Goal: Task Accomplishment & Management: Use online tool/utility

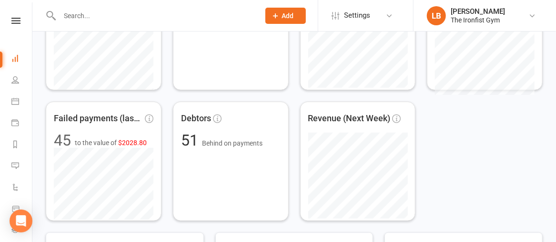
scroll to position [237, 0]
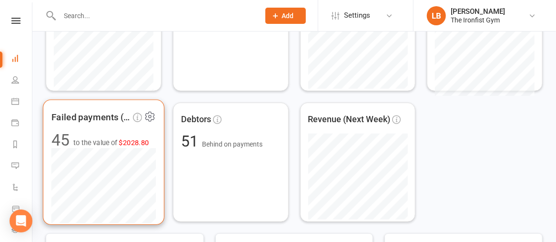
click at [133, 140] on span "$2028.80" at bounding box center [134, 142] width 30 height 8
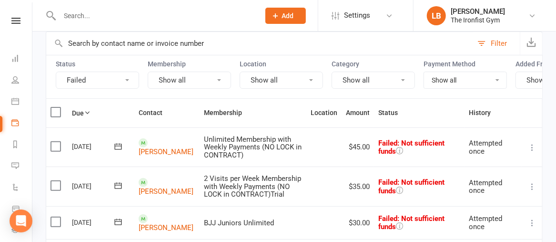
scroll to position [69, 0]
click at [530, 151] on icon at bounding box center [533, 148] width 10 height 10
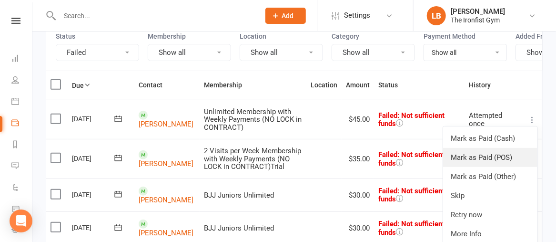
scroll to position [99, 0]
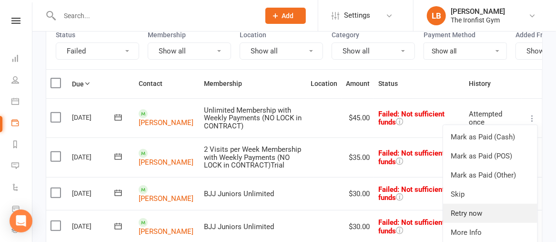
click at [479, 216] on link "Retry now" at bounding box center [490, 213] width 94 height 19
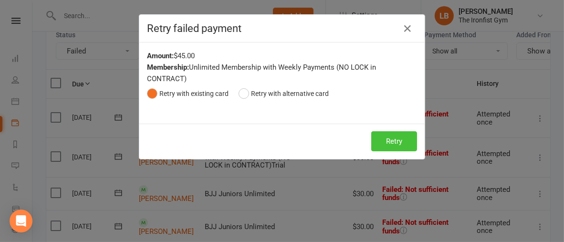
click at [404, 142] on button "Retry" at bounding box center [394, 141] width 46 height 20
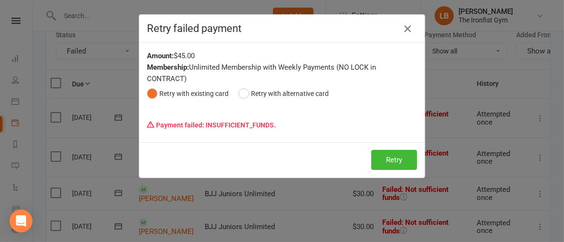
click at [403, 28] on icon "button" at bounding box center [406, 28] width 11 height 11
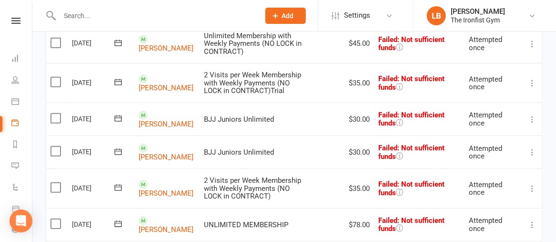
scroll to position [177, 0]
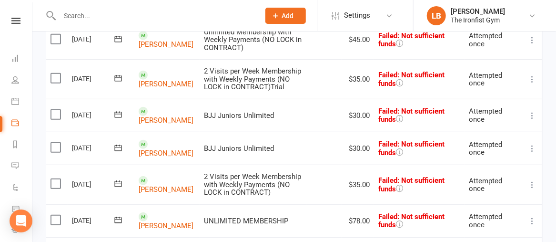
click at [534, 84] on icon at bounding box center [533, 79] width 10 height 10
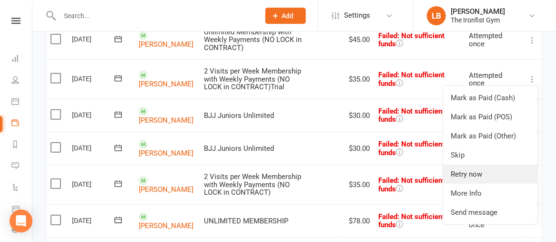
click at [466, 180] on link "Retry now" at bounding box center [490, 173] width 94 height 19
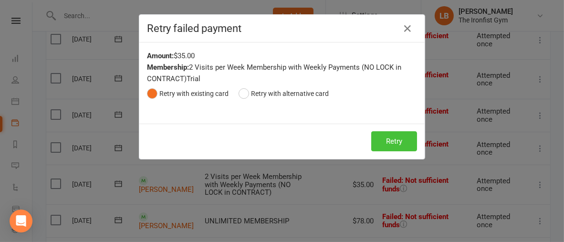
click at [397, 138] on button "Retry" at bounding box center [394, 141] width 46 height 20
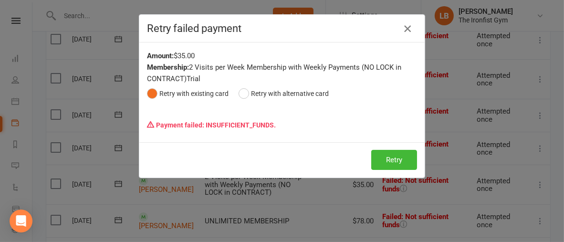
click at [402, 27] on icon "button" at bounding box center [406, 28] width 11 height 11
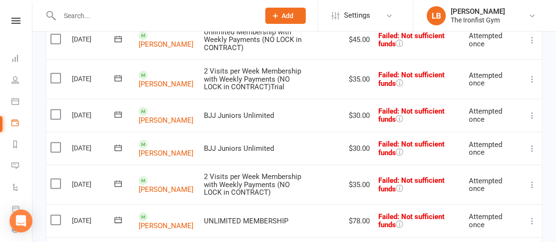
click at [534, 120] on icon at bounding box center [533, 116] width 10 height 10
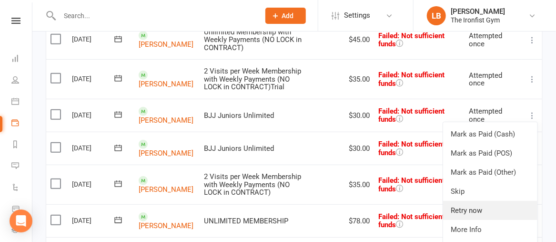
click at [467, 219] on link "Retry now" at bounding box center [490, 210] width 94 height 19
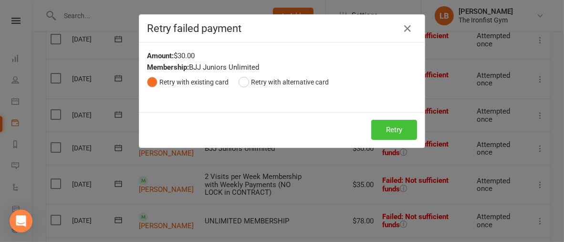
click at [399, 123] on button "Retry" at bounding box center [394, 130] width 46 height 20
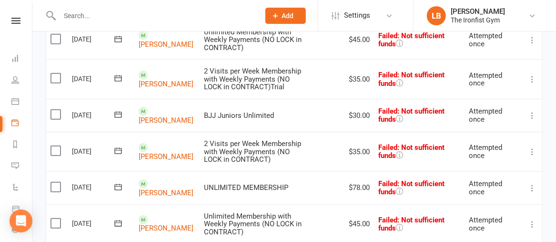
click at [535, 120] on icon at bounding box center [533, 116] width 10 height 10
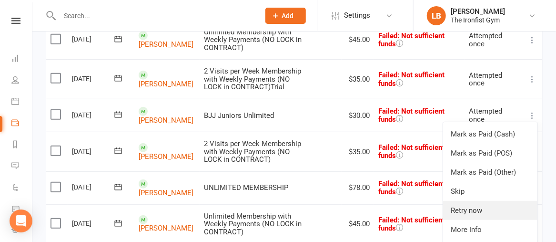
click at [481, 215] on link "Retry now" at bounding box center [490, 210] width 94 height 19
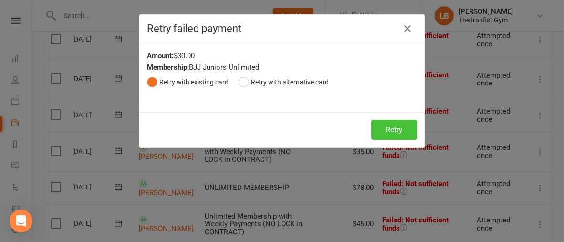
click at [384, 126] on button "Retry" at bounding box center [394, 130] width 46 height 20
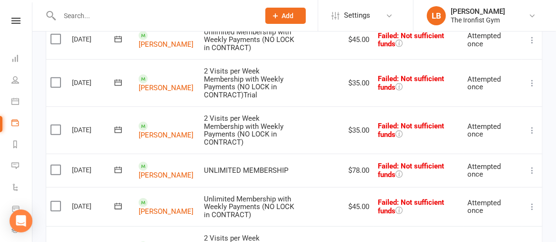
click at [533, 125] on icon at bounding box center [533, 130] width 10 height 10
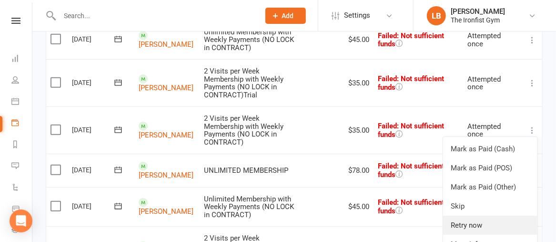
click at [467, 219] on link "Retry now" at bounding box center [490, 224] width 94 height 19
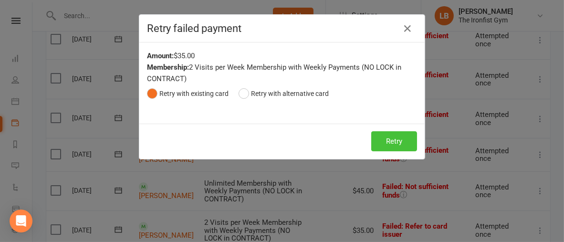
click at [397, 144] on button "Retry" at bounding box center [394, 141] width 46 height 20
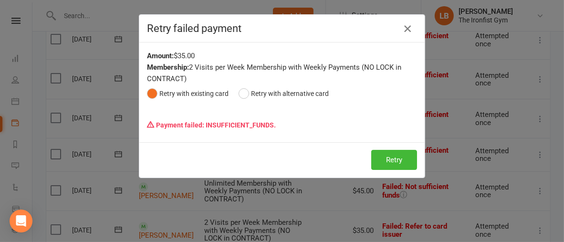
click at [402, 31] on icon "button" at bounding box center [406, 28] width 11 height 11
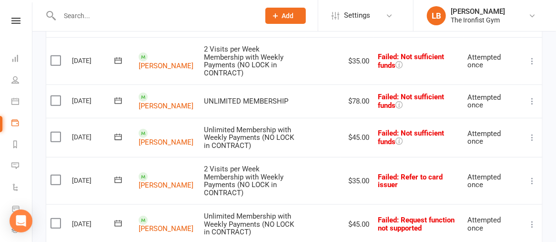
scroll to position [247, 0]
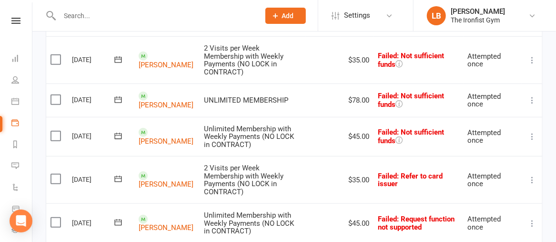
click at [532, 95] on icon at bounding box center [533, 100] width 10 height 10
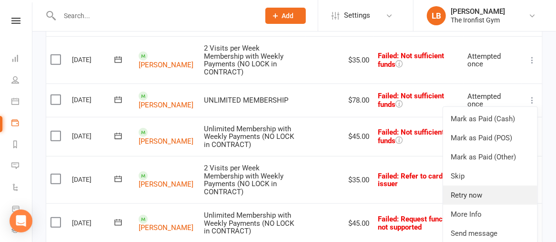
click at [485, 185] on link "Retry now" at bounding box center [490, 194] width 94 height 19
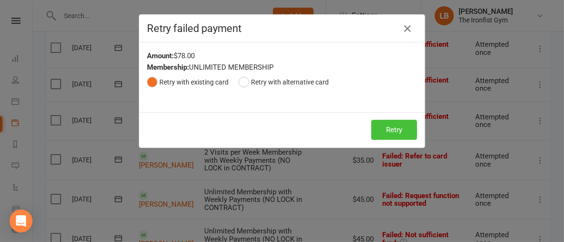
click at [389, 130] on button "Retry" at bounding box center [394, 130] width 46 height 20
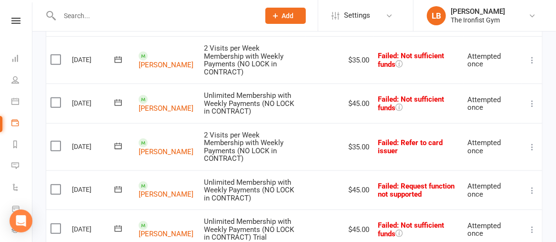
click at [534, 99] on icon at bounding box center [533, 104] width 10 height 10
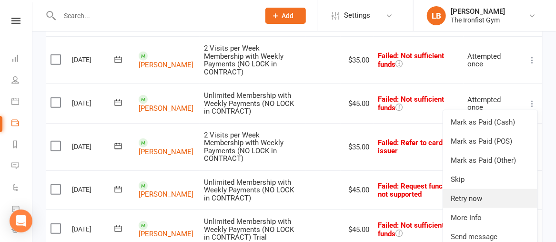
click at [475, 189] on link "Retry now" at bounding box center [490, 198] width 94 height 19
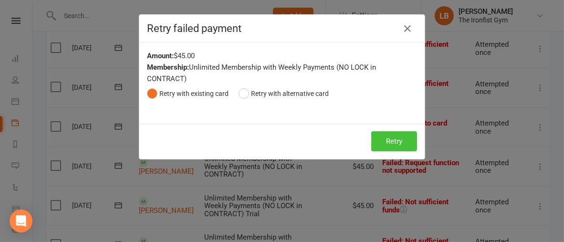
click at [398, 140] on button "Retry" at bounding box center [394, 141] width 46 height 20
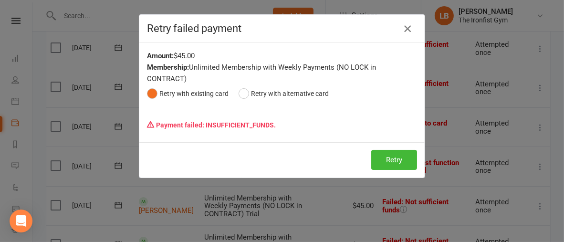
click at [404, 27] on icon "button" at bounding box center [406, 28] width 11 height 11
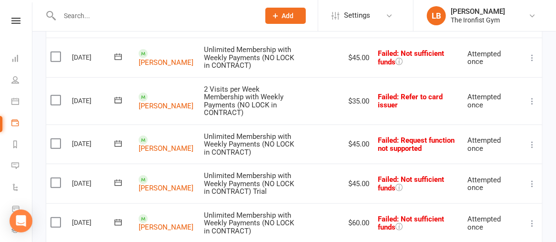
scroll to position [294, 0]
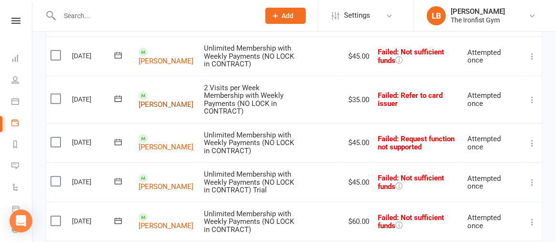
click at [165, 100] on link "[PERSON_NAME]" at bounding box center [166, 104] width 55 height 9
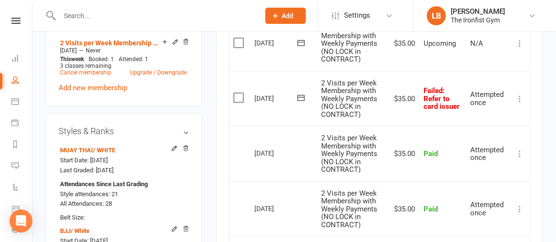
scroll to position [451, 0]
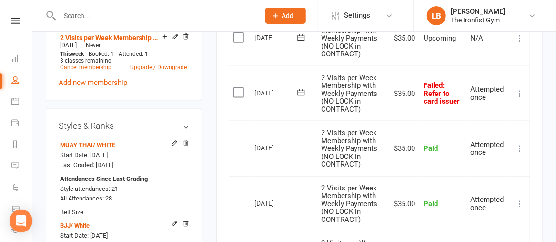
click at [518, 89] on icon at bounding box center [520, 94] width 10 height 10
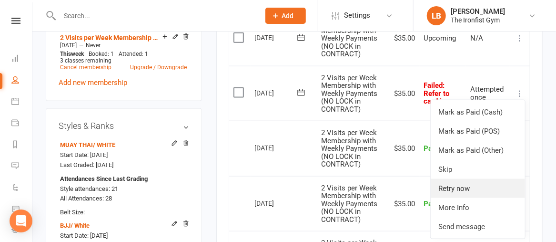
click at [467, 183] on link "Retry now" at bounding box center [478, 188] width 94 height 19
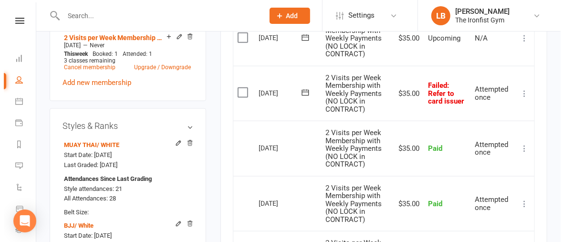
scroll to position [442, 0]
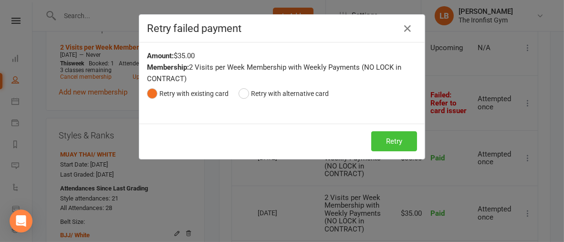
click at [395, 140] on button "Retry" at bounding box center [394, 141] width 46 height 20
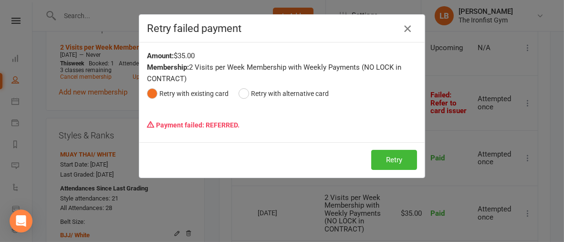
click at [407, 24] on icon "button" at bounding box center [406, 28] width 11 height 11
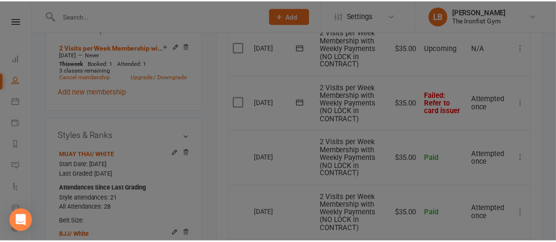
scroll to position [451, 0]
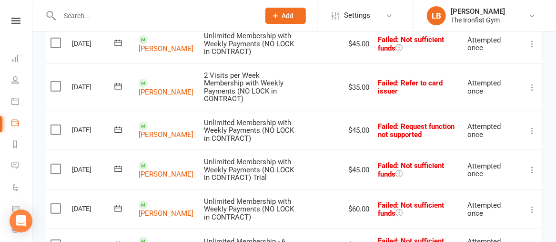
scroll to position [306, 0]
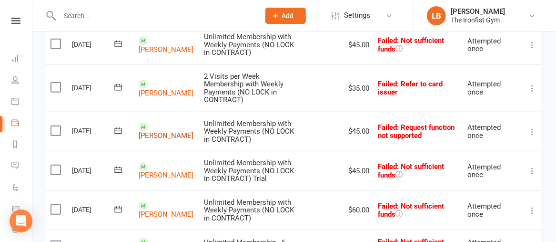
click at [162, 132] on link "[PERSON_NAME]" at bounding box center [166, 136] width 55 height 9
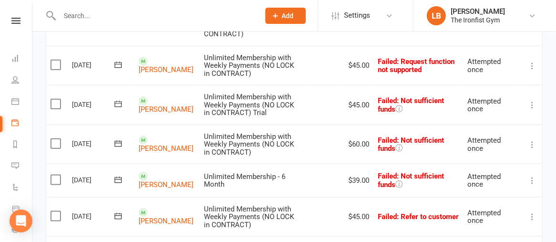
scroll to position [377, 0]
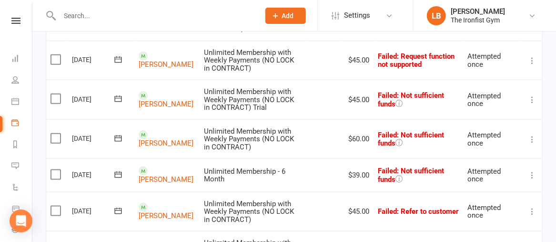
click at [532, 134] on icon at bounding box center [533, 139] width 10 height 10
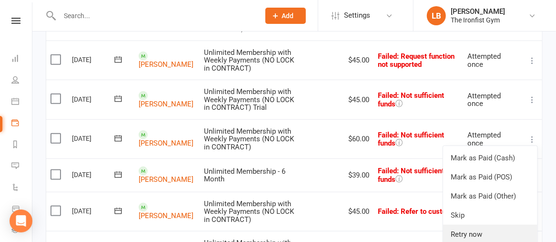
click at [469, 225] on link "Retry now" at bounding box center [490, 234] width 94 height 19
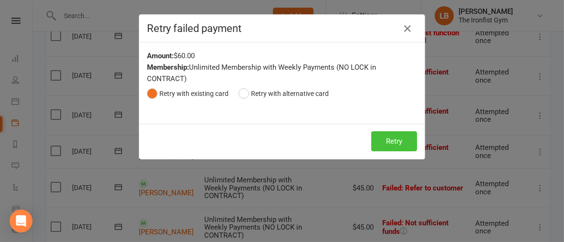
click at [393, 146] on button "Retry" at bounding box center [394, 141] width 46 height 20
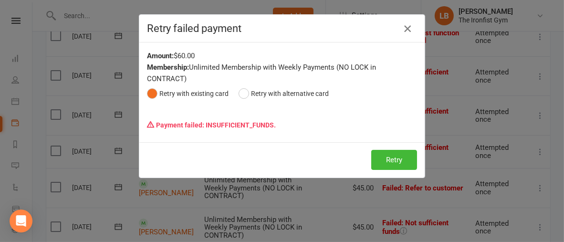
click at [406, 30] on icon "button" at bounding box center [406, 28] width 11 height 11
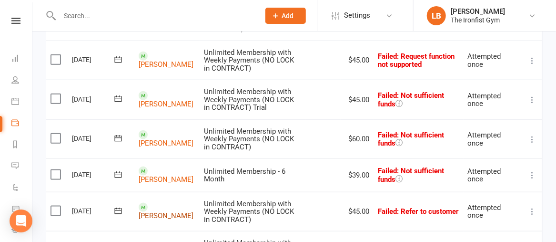
click at [147, 212] on link "[PERSON_NAME]" at bounding box center [166, 216] width 55 height 9
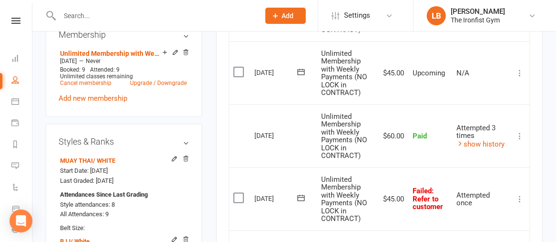
scroll to position [444, 0]
click at [302, 196] on icon at bounding box center [302, 198] width 10 height 10
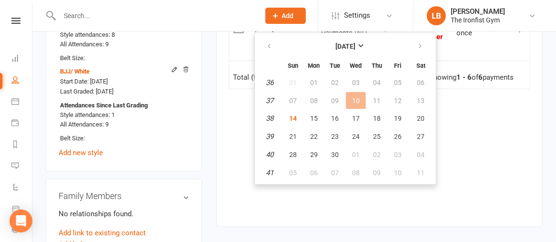
scroll to position [615, 0]
click at [361, 115] on button "17" at bounding box center [356, 118] width 20 height 17
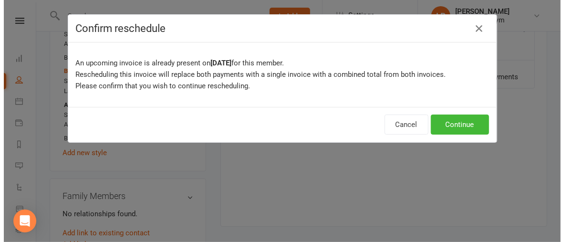
scroll to position [605, 0]
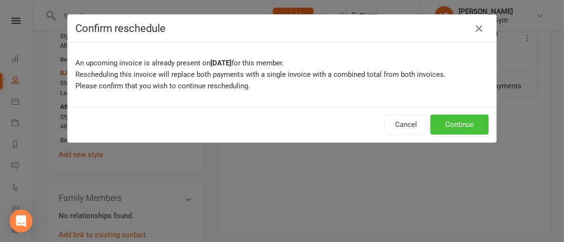
click at [455, 125] on button "Continue" at bounding box center [459, 124] width 58 height 20
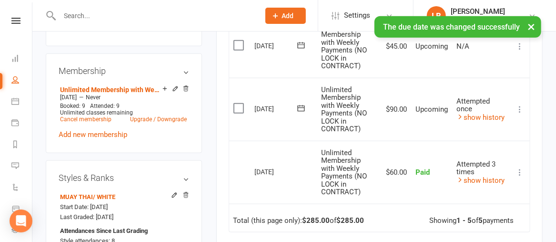
scroll to position [404, 0]
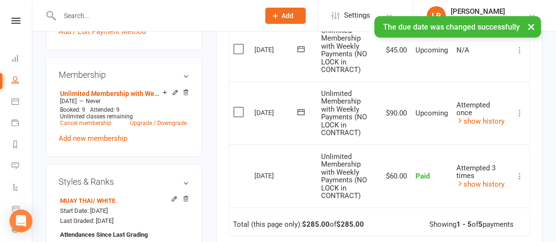
click at [455, 125] on td "Attempted once show history" at bounding box center [481, 113] width 58 height 63
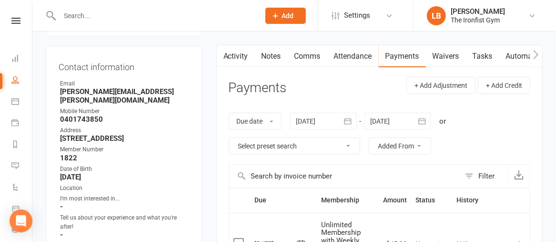
scroll to position [84, 0]
click at [314, 54] on link "Comms" at bounding box center [308, 56] width 40 height 22
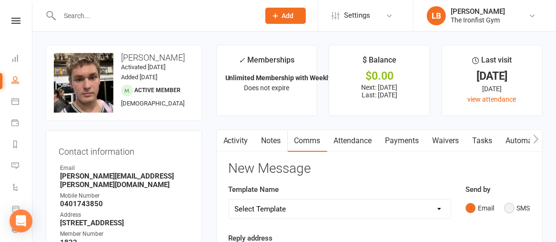
click at [510, 208] on button "SMS" at bounding box center [517, 208] width 26 height 18
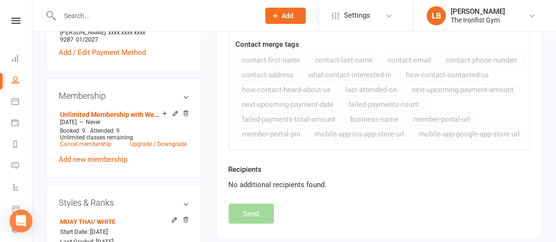
scroll to position [384, 0]
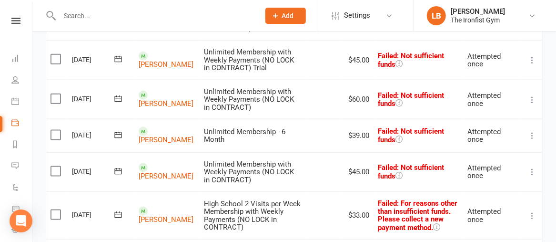
scroll to position [416, 0]
click at [534, 95] on icon at bounding box center [533, 100] width 10 height 10
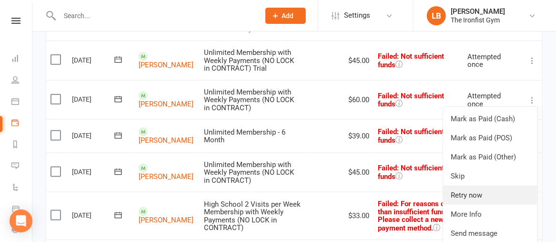
click at [478, 185] on link "Retry now" at bounding box center [490, 194] width 94 height 19
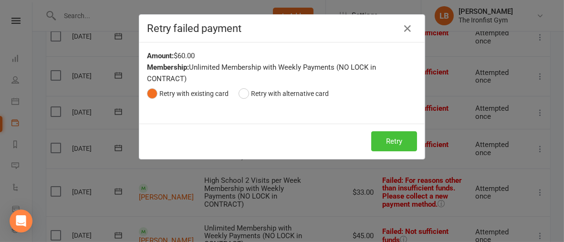
click at [380, 137] on button "Retry" at bounding box center [394, 141] width 46 height 20
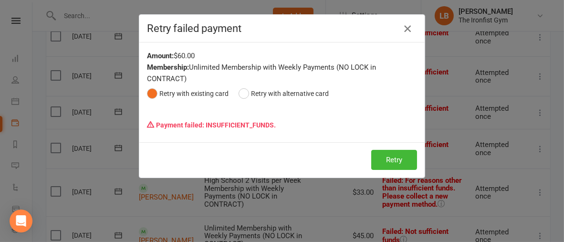
click at [404, 25] on icon "button" at bounding box center [406, 28] width 11 height 11
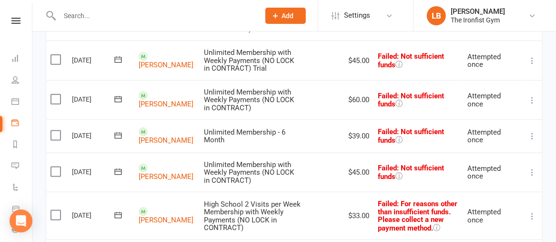
click at [534, 131] on icon at bounding box center [533, 136] width 10 height 10
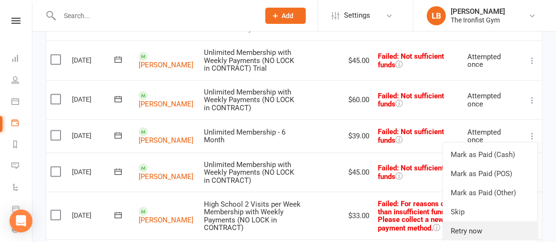
click at [471, 221] on link "Retry now" at bounding box center [490, 230] width 94 height 19
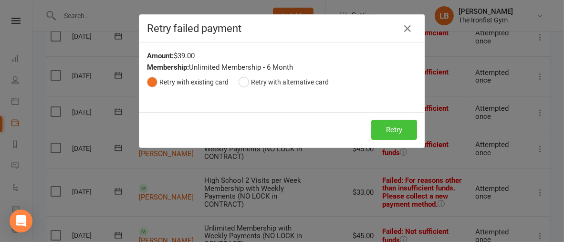
click at [394, 126] on button "Retry" at bounding box center [394, 130] width 46 height 20
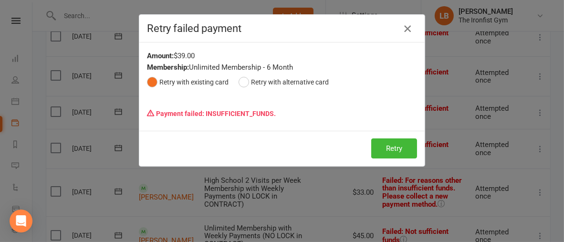
click at [404, 26] on icon "button" at bounding box center [406, 28] width 11 height 11
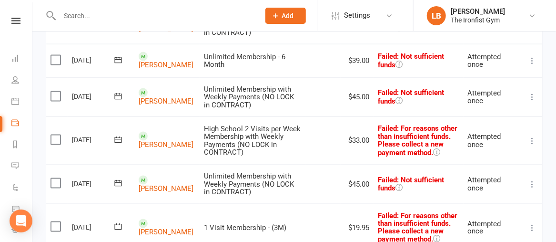
scroll to position [487, 0]
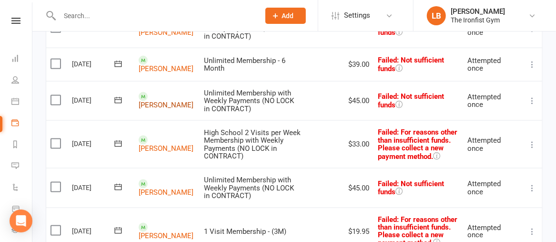
click at [154, 101] on link "[PERSON_NAME]" at bounding box center [166, 105] width 55 height 9
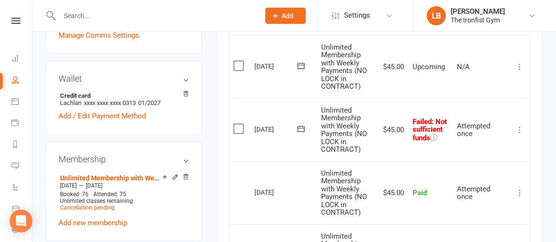
scroll to position [318, 0]
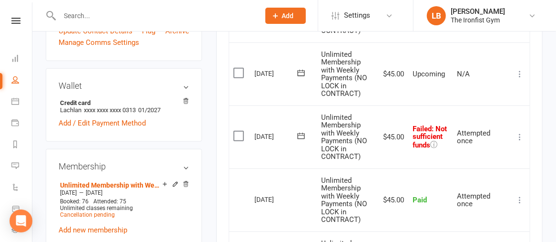
click at [522, 137] on icon at bounding box center [520, 137] width 10 height 10
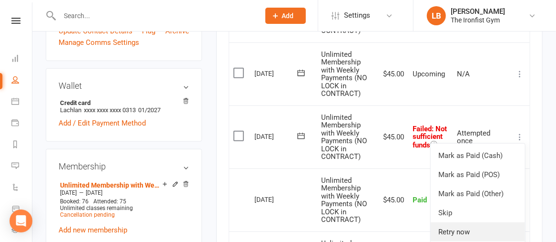
click at [472, 229] on link "Retry now" at bounding box center [478, 231] width 94 height 19
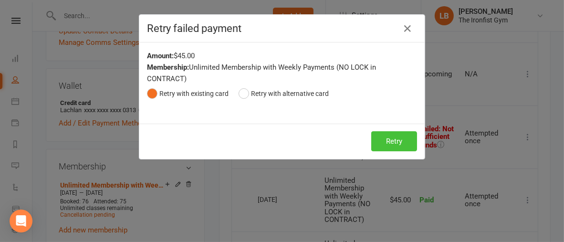
click at [397, 143] on button "Retry" at bounding box center [394, 141] width 46 height 20
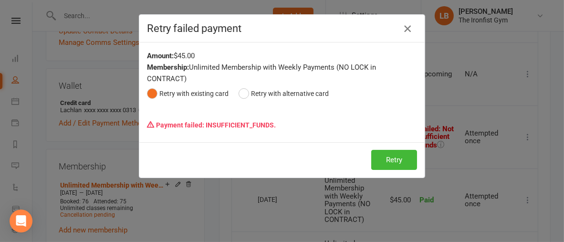
click at [403, 26] on icon "button" at bounding box center [406, 28] width 11 height 11
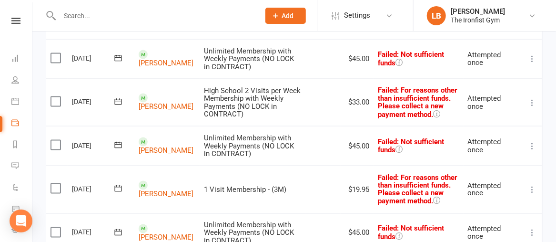
scroll to position [530, 0]
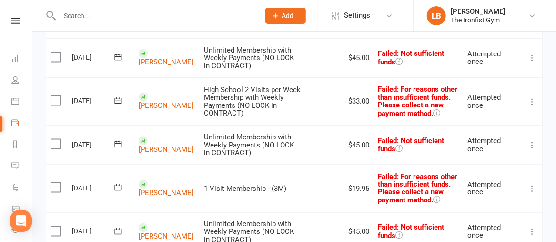
click at [533, 140] on icon at bounding box center [533, 145] width 10 height 10
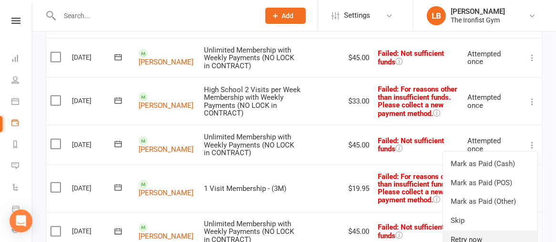
click at [480, 230] on link "Retry now" at bounding box center [490, 239] width 94 height 19
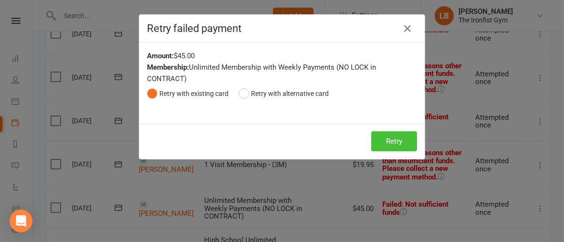
click at [393, 144] on button "Retry" at bounding box center [394, 141] width 46 height 20
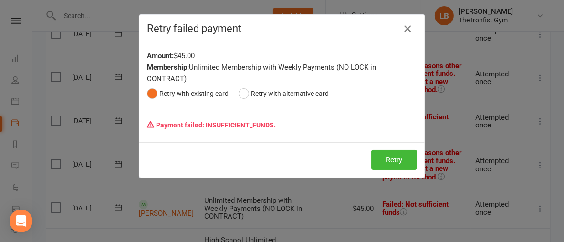
click at [408, 29] on icon "button" at bounding box center [406, 28] width 11 height 11
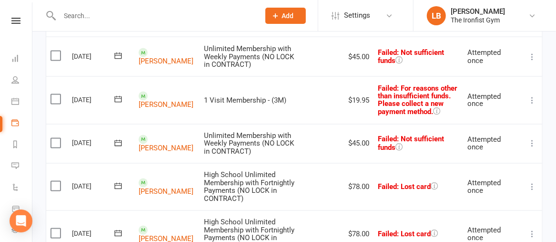
scroll to position [657, 0]
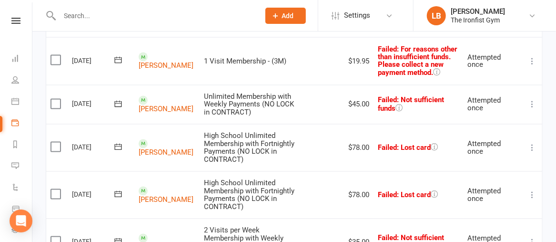
click at [535, 100] on icon at bounding box center [533, 105] width 10 height 10
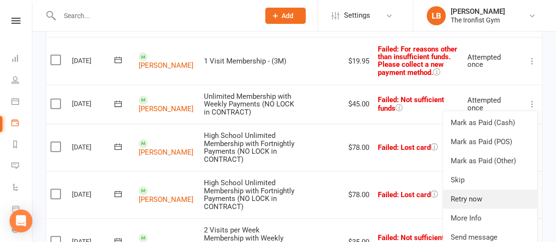
click at [481, 190] on link "Retry now" at bounding box center [490, 199] width 94 height 19
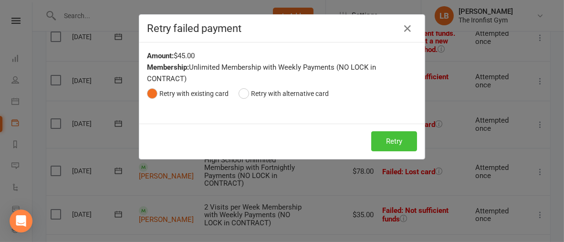
click at [394, 138] on button "Retry" at bounding box center [394, 141] width 46 height 20
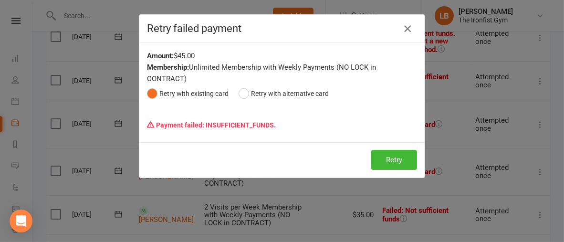
click at [401, 31] on icon "button" at bounding box center [406, 28] width 11 height 11
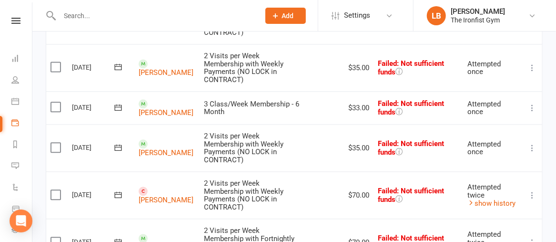
scroll to position [832, 0]
click at [534, 103] on icon at bounding box center [533, 108] width 10 height 10
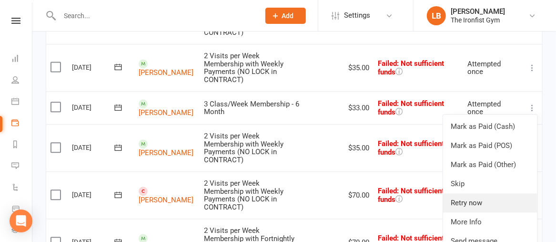
click at [484, 193] on link "Retry now" at bounding box center [490, 202] width 94 height 19
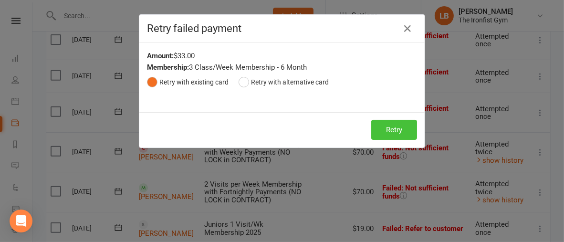
click at [396, 128] on button "Retry" at bounding box center [394, 130] width 46 height 20
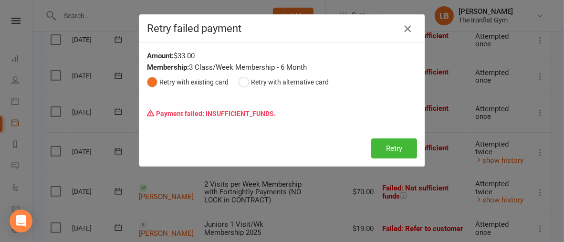
click at [404, 32] on icon "button" at bounding box center [406, 28] width 11 height 11
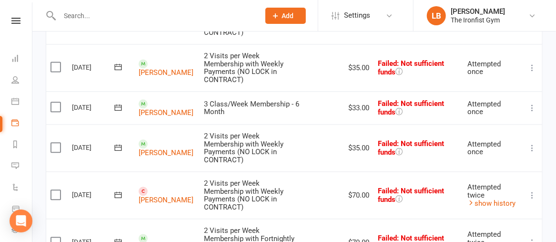
click at [535, 143] on icon at bounding box center [533, 148] width 10 height 10
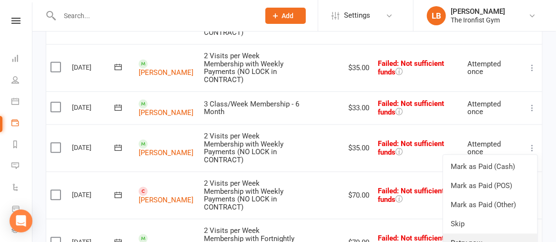
click at [472, 233] on link "Retry now" at bounding box center [490, 242] width 94 height 19
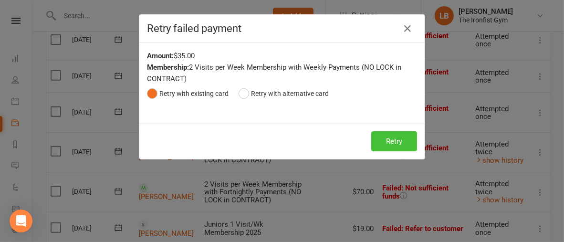
click at [398, 134] on button "Retry" at bounding box center [394, 141] width 46 height 20
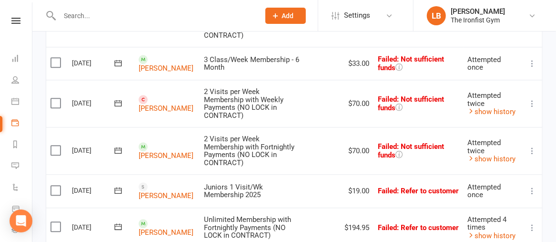
scroll to position [882, 0]
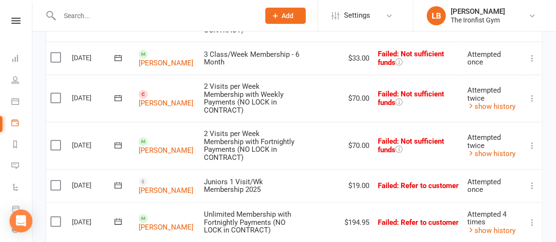
click at [531, 141] on icon at bounding box center [533, 146] width 10 height 10
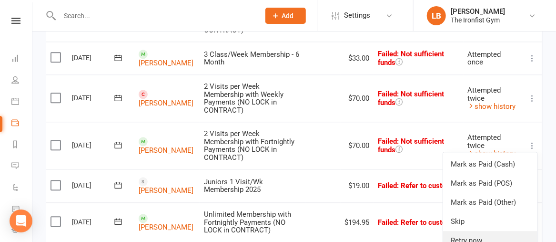
click at [477, 231] on link "Retry now" at bounding box center [490, 240] width 94 height 19
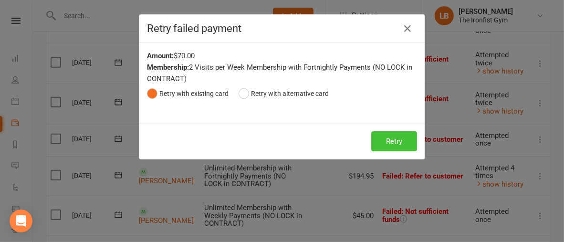
click at [381, 141] on button "Retry" at bounding box center [394, 141] width 46 height 20
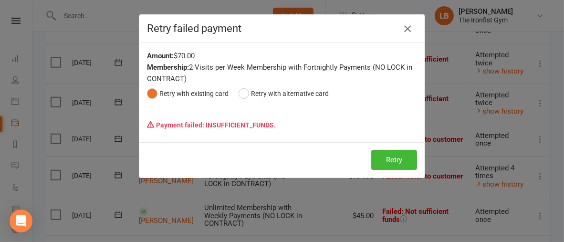
click at [406, 29] on icon "button" at bounding box center [406, 28] width 11 height 11
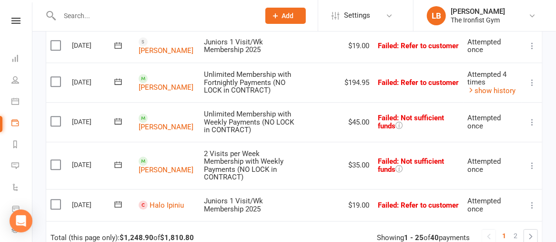
scroll to position [1023, 0]
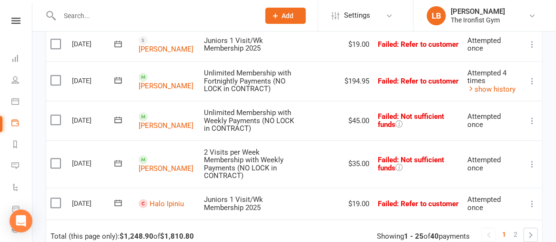
click at [532, 116] on icon at bounding box center [533, 121] width 10 height 10
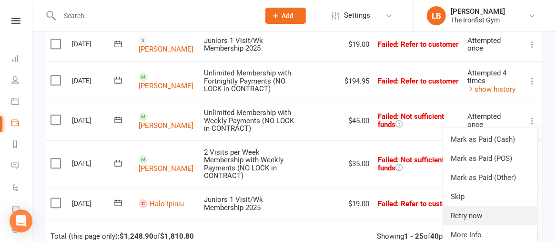
click at [477, 206] on link "Retry now" at bounding box center [490, 215] width 94 height 19
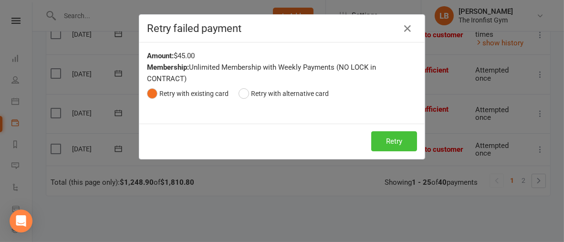
click at [387, 141] on button "Retry" at bounding box center [394, 141] width 46 height 20
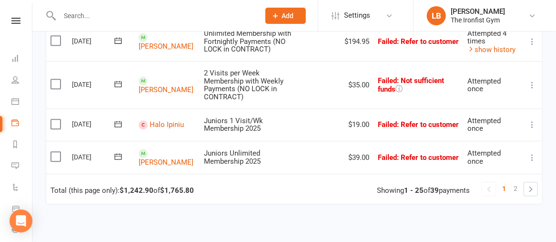
scroll to position [1066, 0]
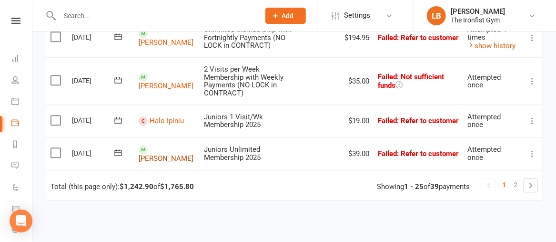
click at [150, 154] on link "[PERSON_NAME]" at bounding box center [166, 158] width 55 height 9
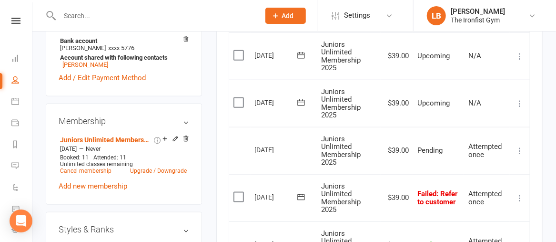
scroll to position [376, 0]
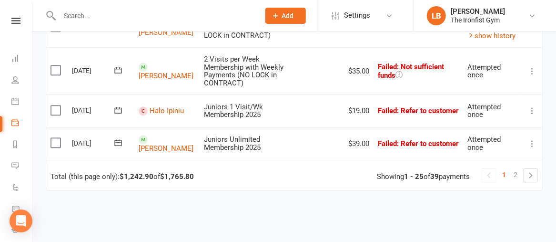
scroll to position [1077, 0]
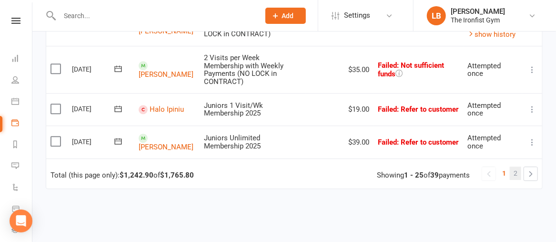
click at [515, 166] on span "2" at bounding box center [516, 172] width 4 height 13
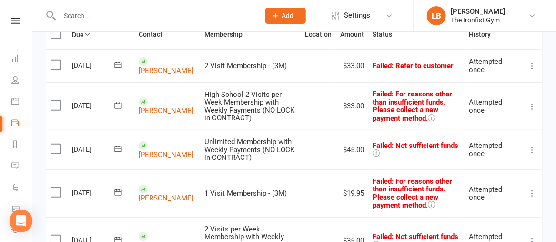
scroll to position [148, 0]
click at [156, 70] on link "[PERSON_NAME]" at bounding box center [166, 70] width 55 height 9
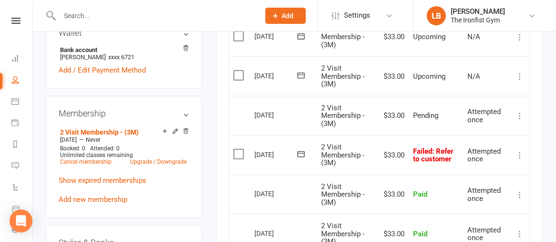
scroll to position [349, 0]
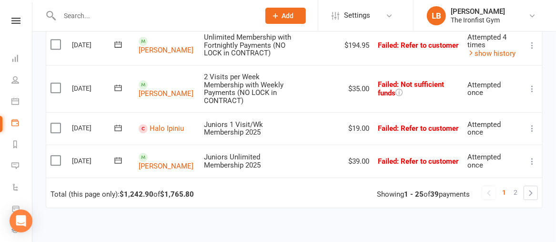
scroll to position [1059, 0]
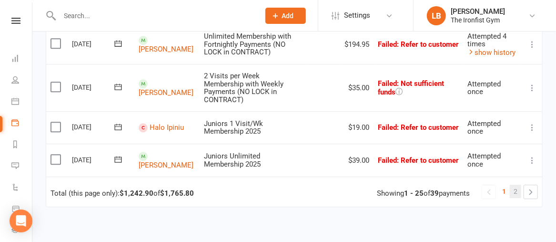
click at [517, 185] on span "2" at bounding box center [516, 191] width 4 height 13
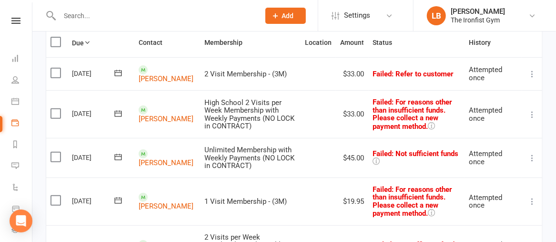
scroll to position [136, 0]
